Goal: Entertainment & Leisure: Consume media (video, audio)

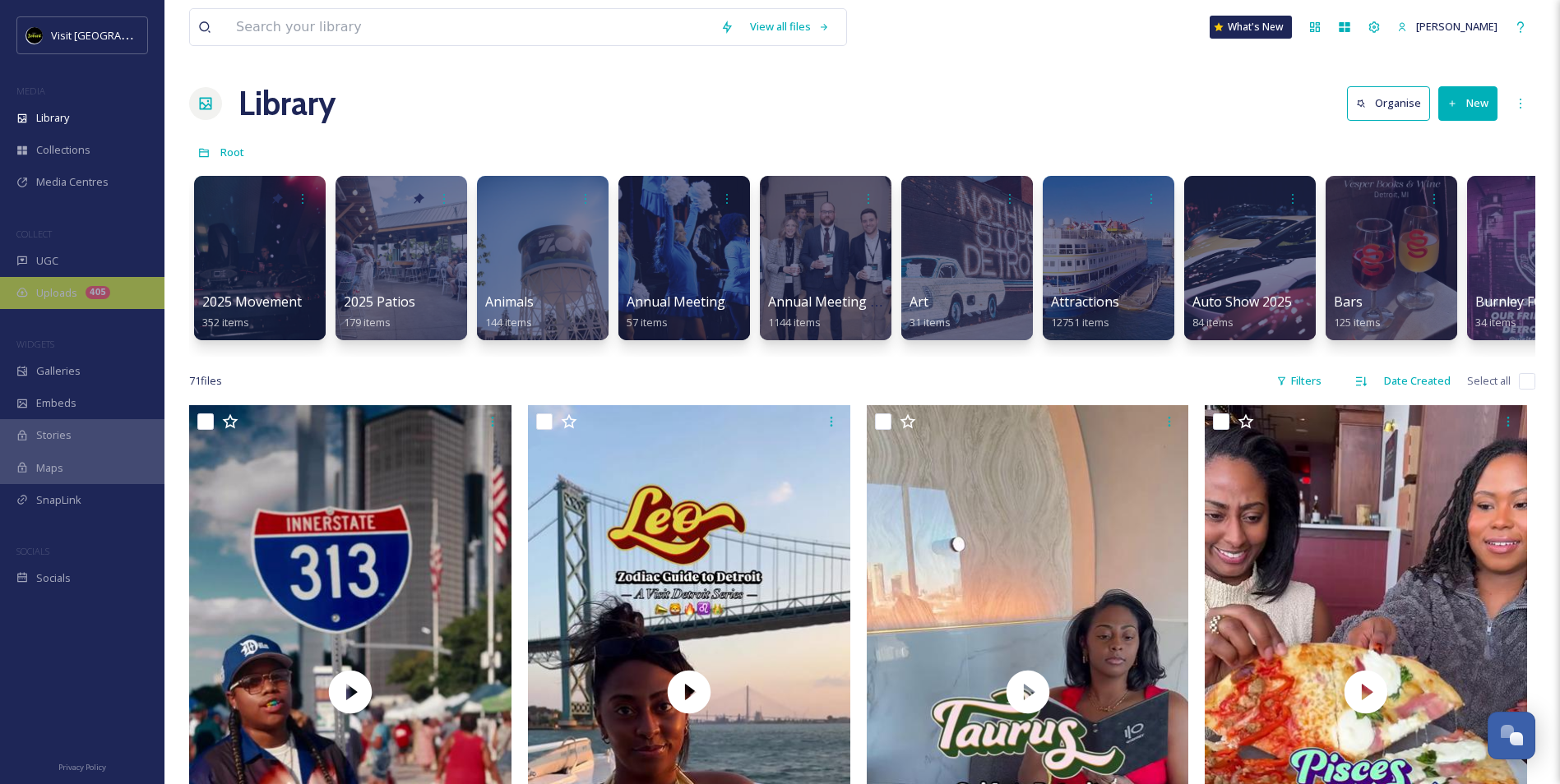
click at [65, 303] on div "Uploads 405" at bounding box center [82, 293] width 165 height 32
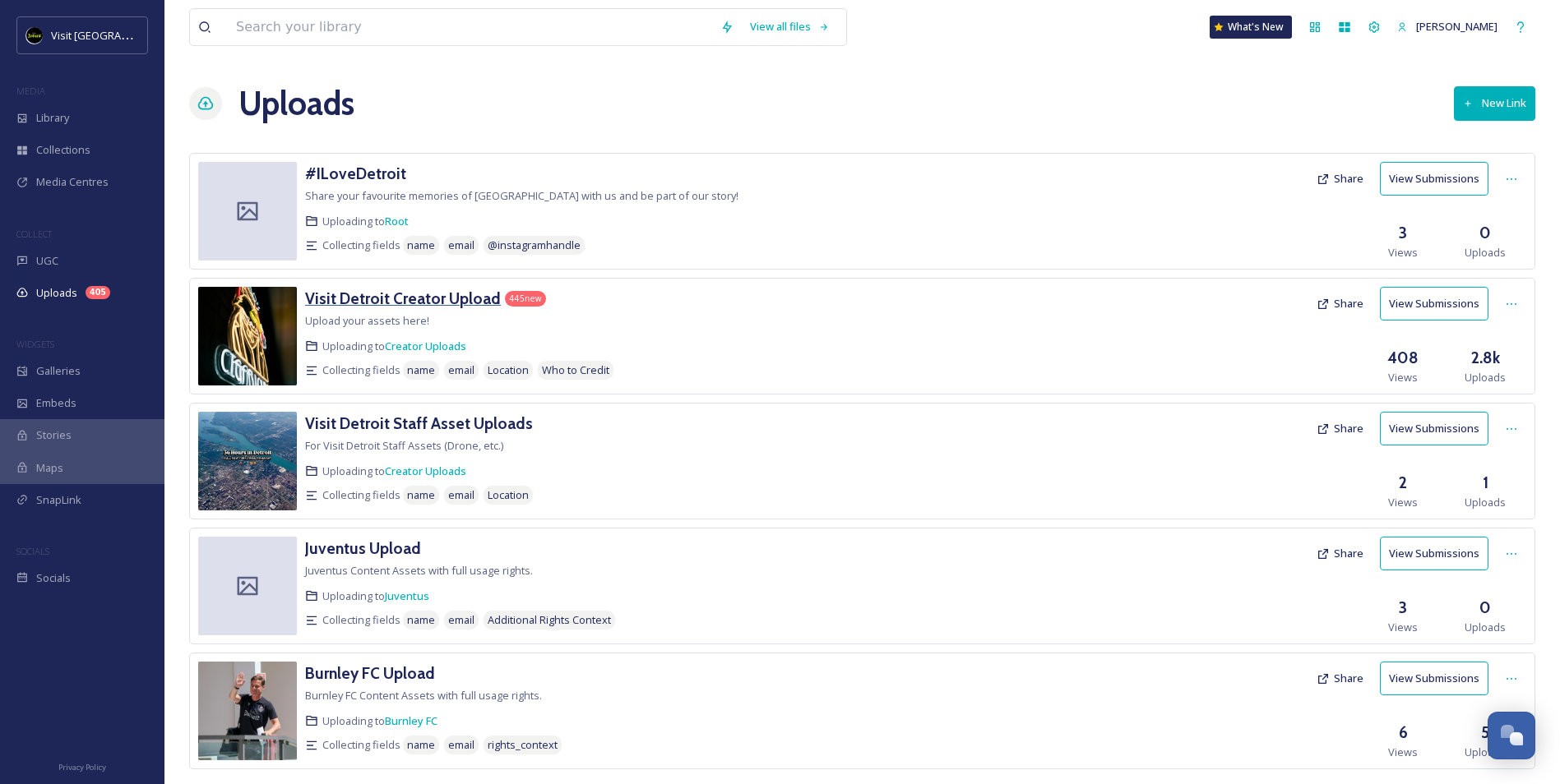
click at [429, 304] on h3 "Visit Detroit Creator Upload" at bounding box center [403, 298] width 196 height 20
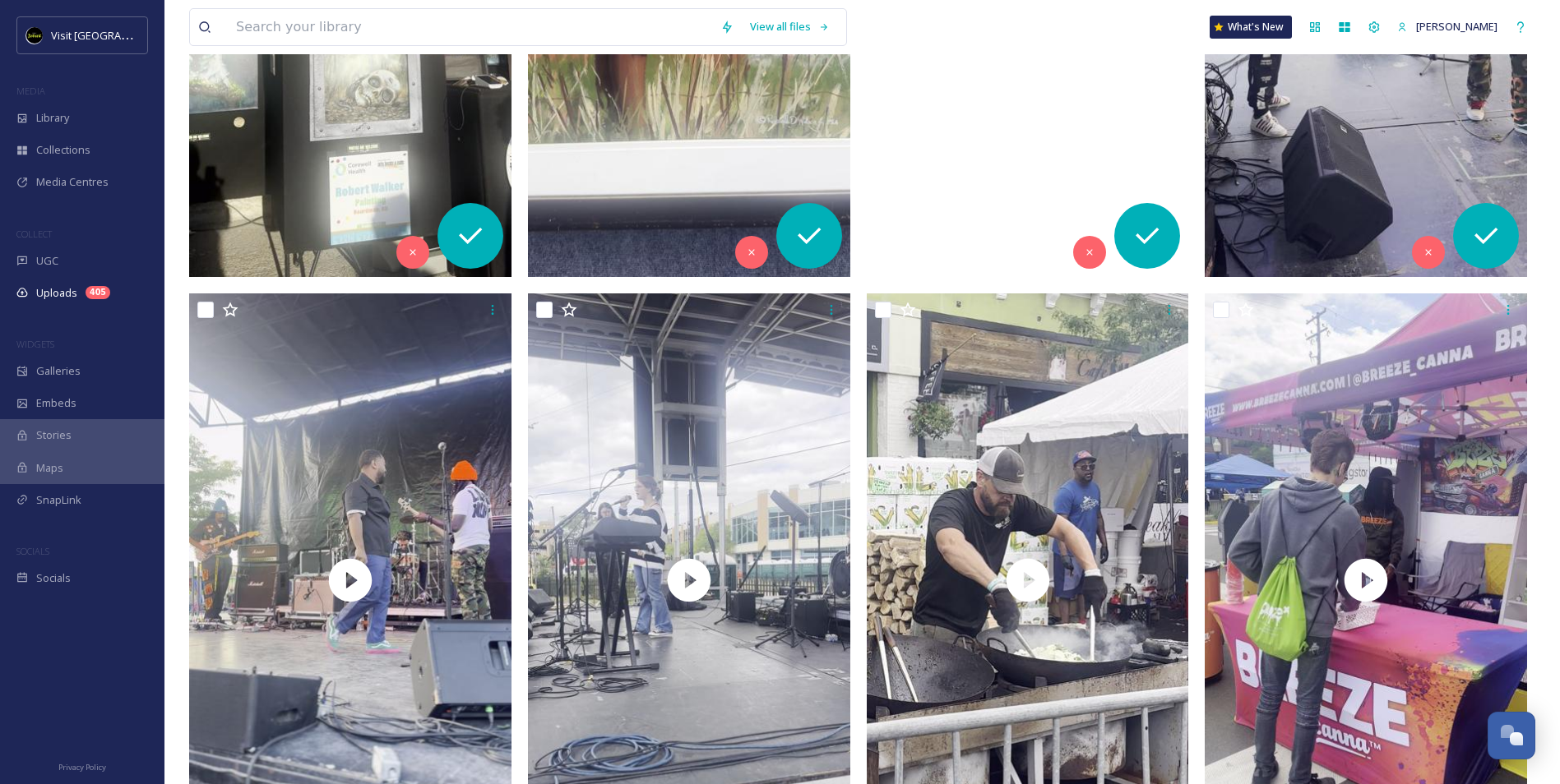
scroll to position [4193, 0]
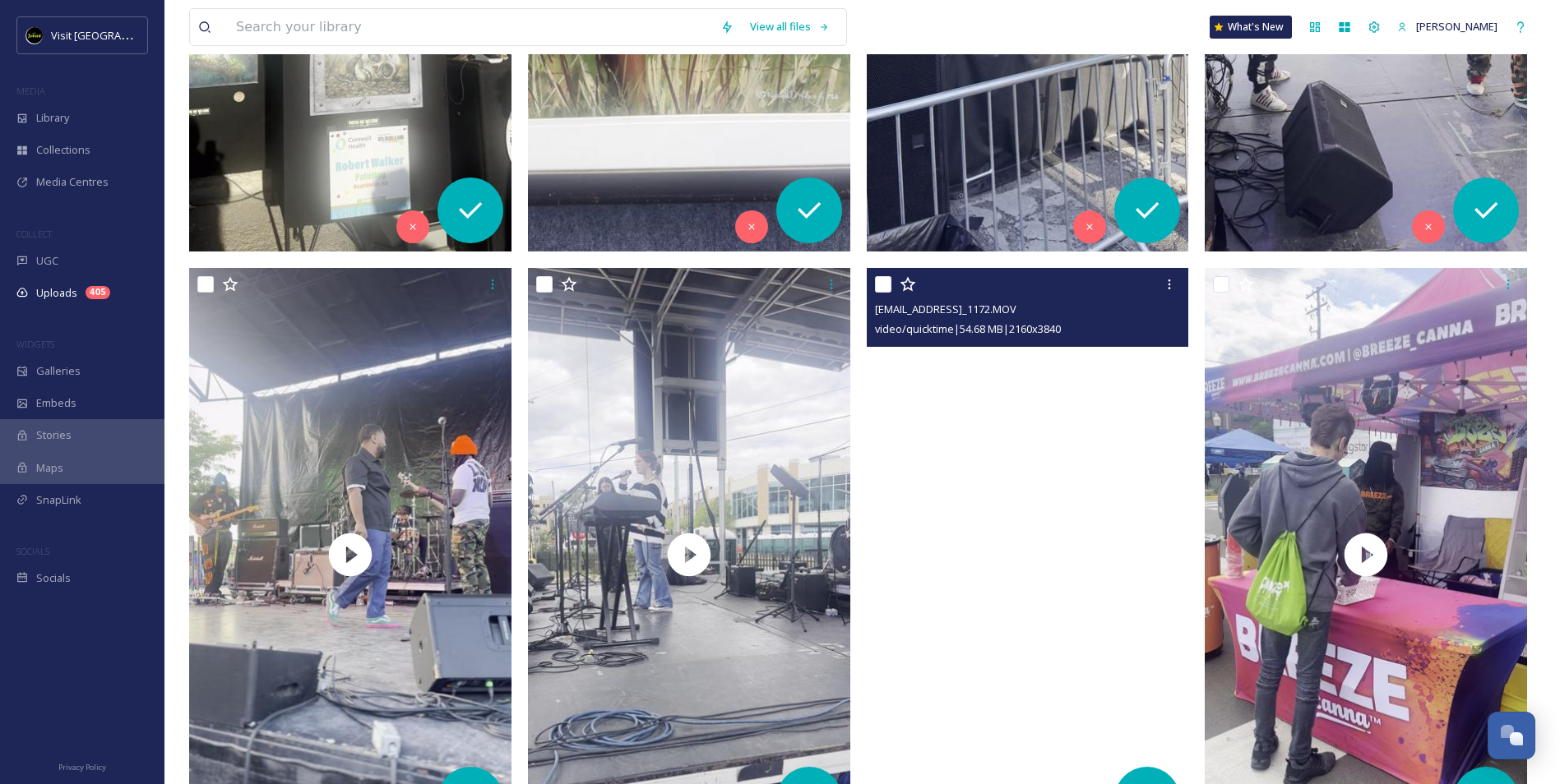
click at [1067, 433] on video "ext_1756841837.934299_beatsandbrewsinquiry@gmail.com-IMG_1172.MOV" at bounding box center [1028, 554] width 322 height 573
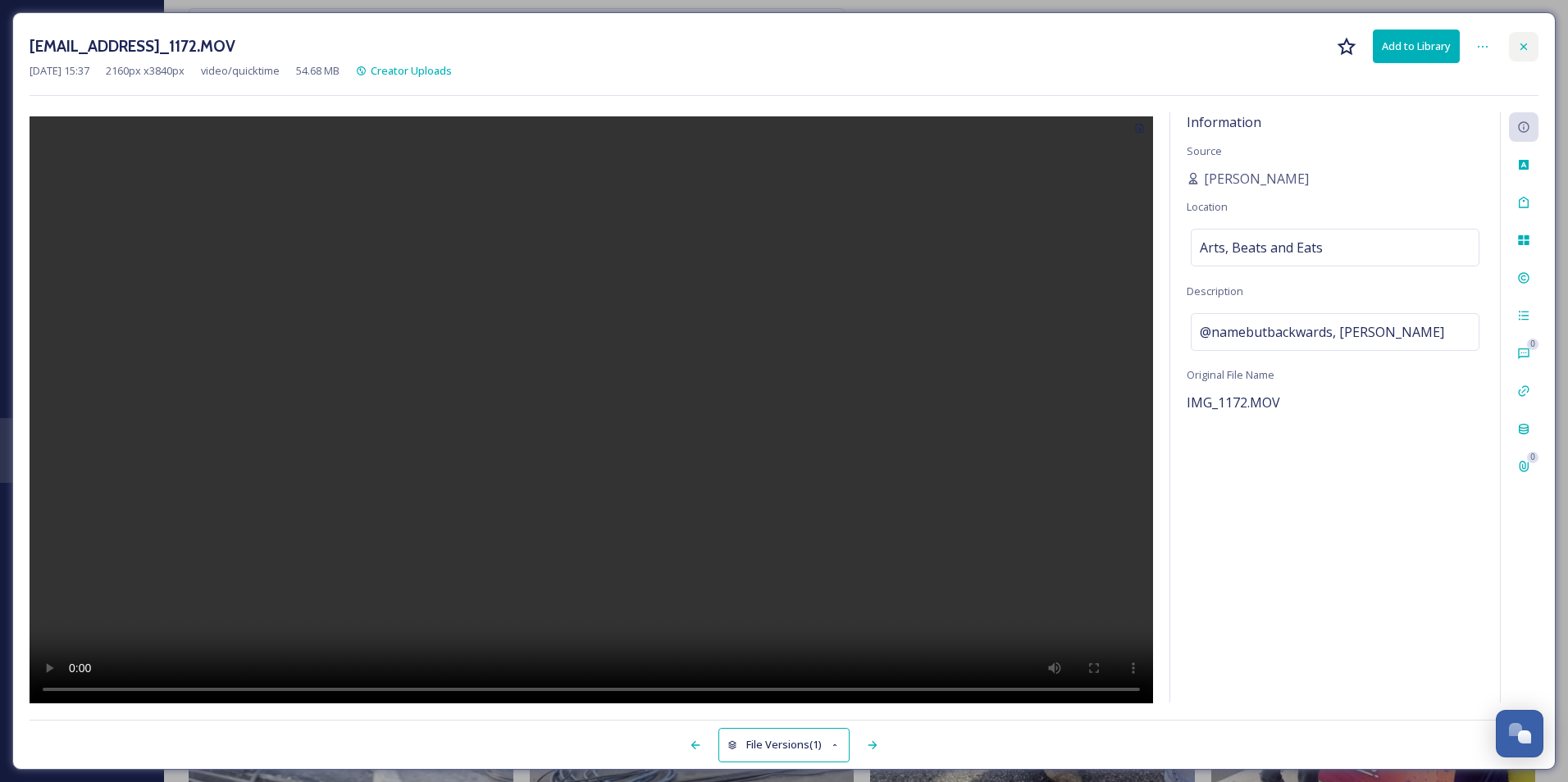
click at [1524, 49] on icon at bounding box center [1523, 46] width 13 height 13
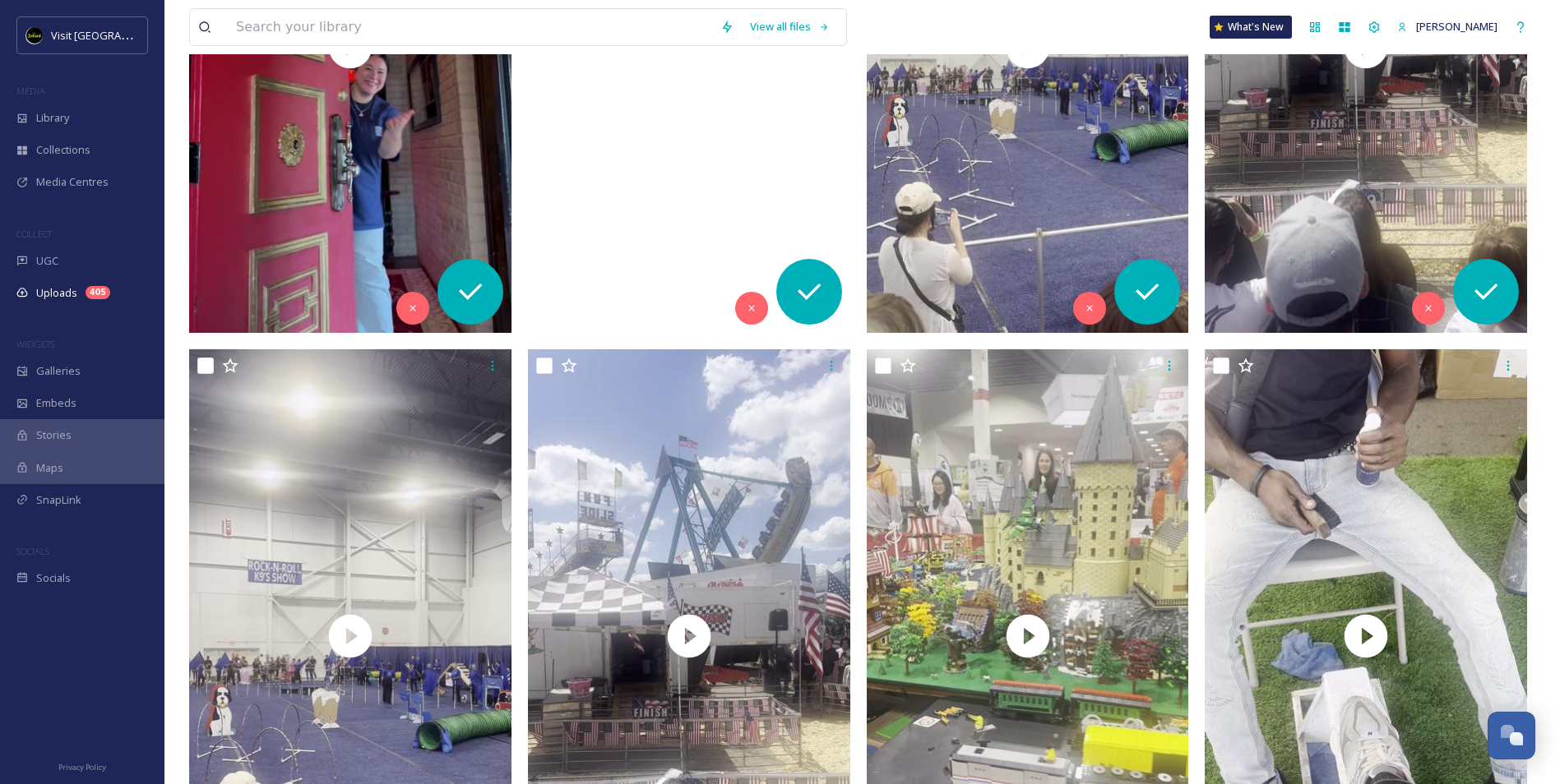
scroll to position [987, 0]
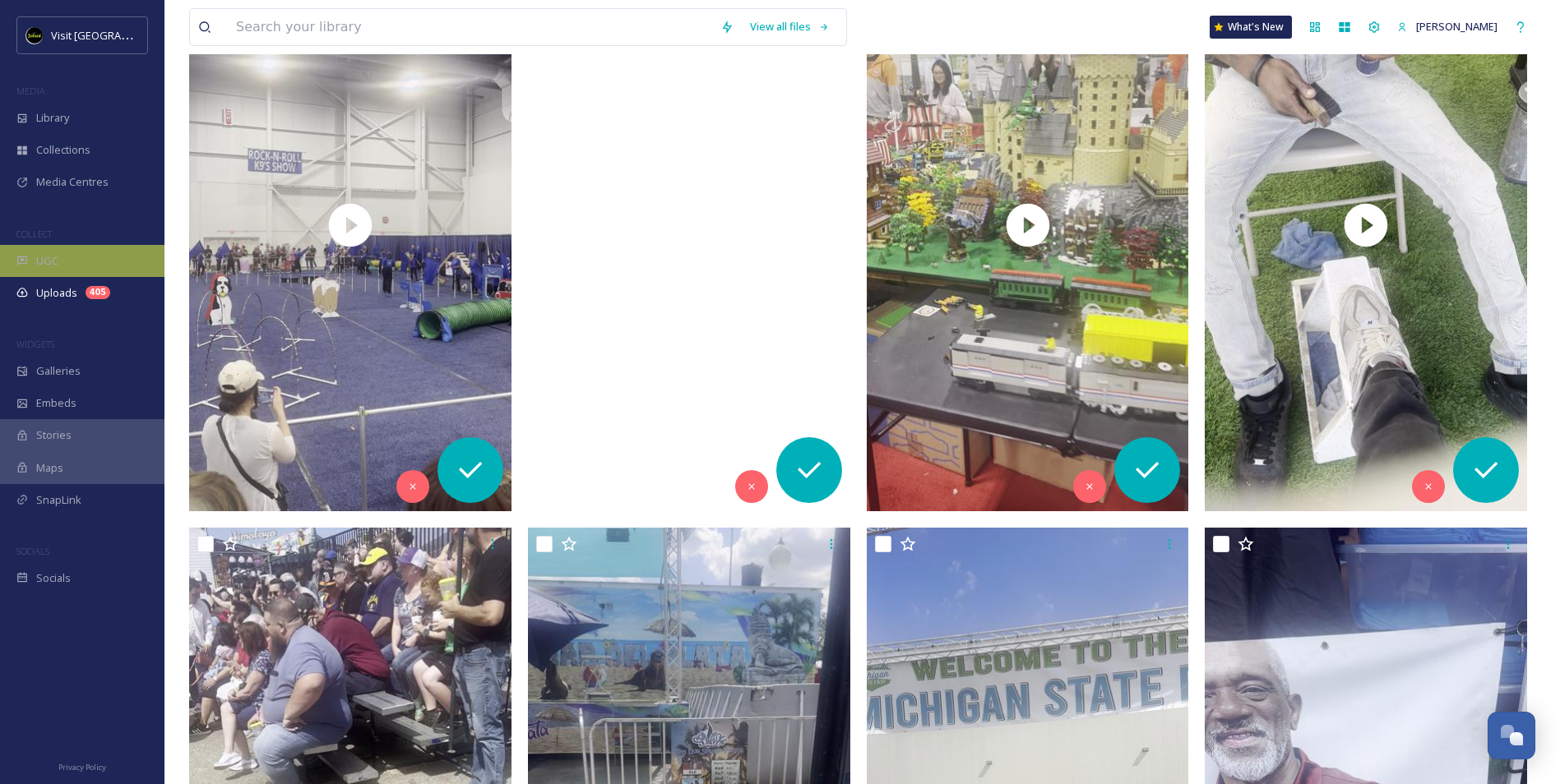
click at [103, 262] on div "UGC" at bounding box center [82, 261] width 165 height 32
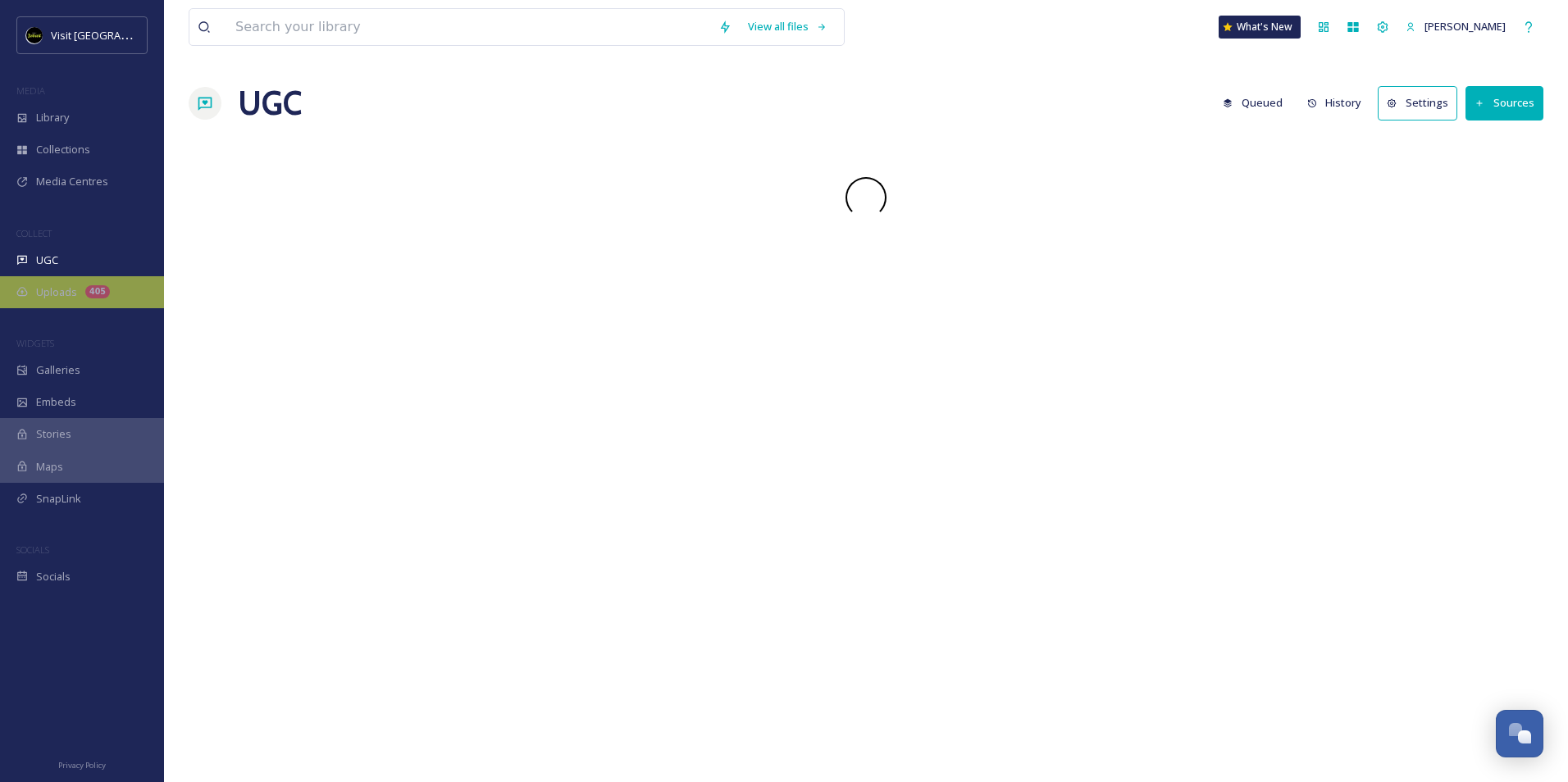
click at [107, 296] on div "Uploads 405" at bounding box center [82, 293] width 164 height 32
